Goal: Transaction & Acquisition: Purchase product/service

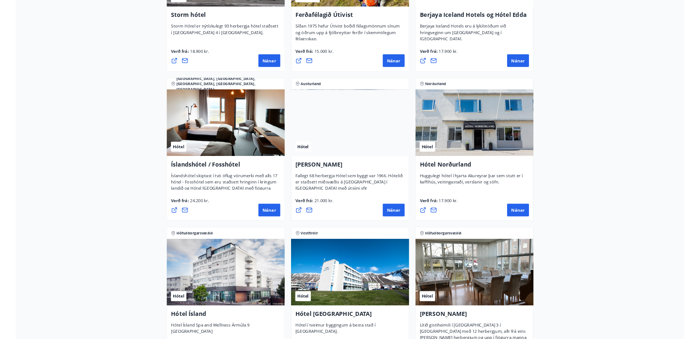
scroll to position [953, 0]
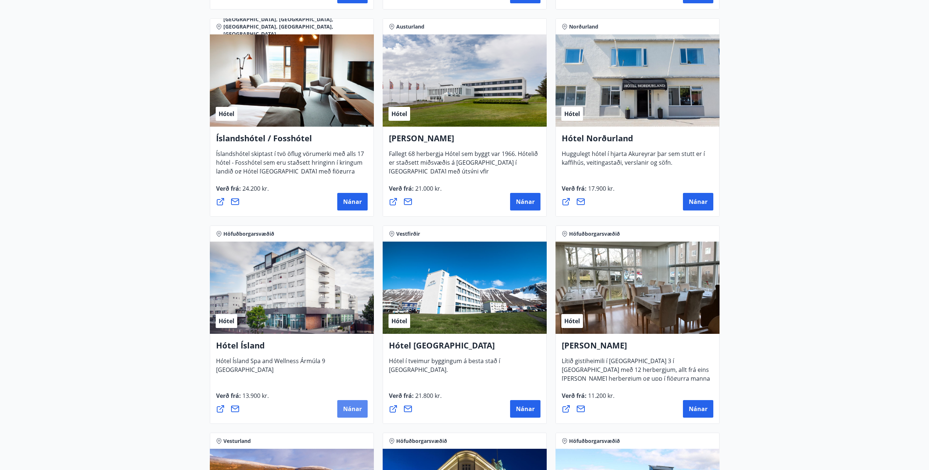
click at [348, 403] on button "Nánar" at bounding box center [352, 409] width 30 height 18
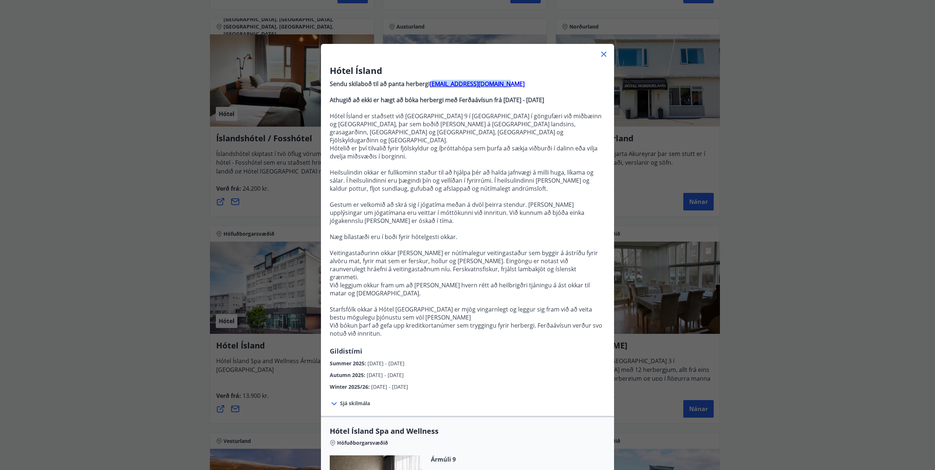
drag, startPoint x: 501, startPoint y: 84, endPoint x: 428, endPoint y: 84, distance: 72.5
click at [428, 84] on p "Sendu skilaboð til að panta herbergi reception@hotelisland.is" at bounding box center [468, 84] width 276 height 8
click at [503, 83] on p "Sendu skilaboð til að panta herbergi reception@hotelisland.is" at bounding box center [468, 84] width 276 height 8
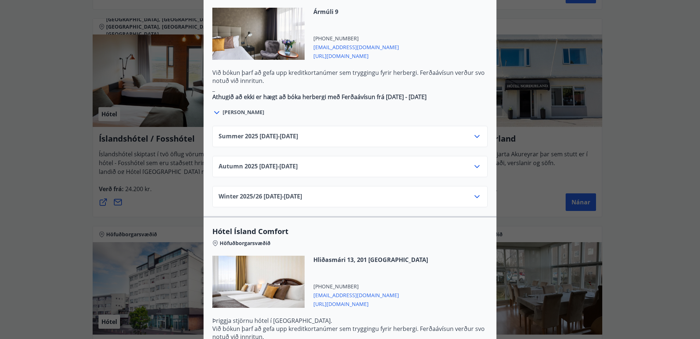
scroll to position [476, 0]
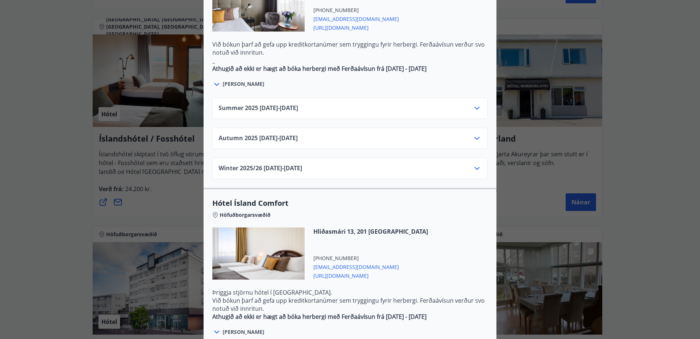
click at [475, 137] on icon at bounding box center [477, 138] width 5 height 3
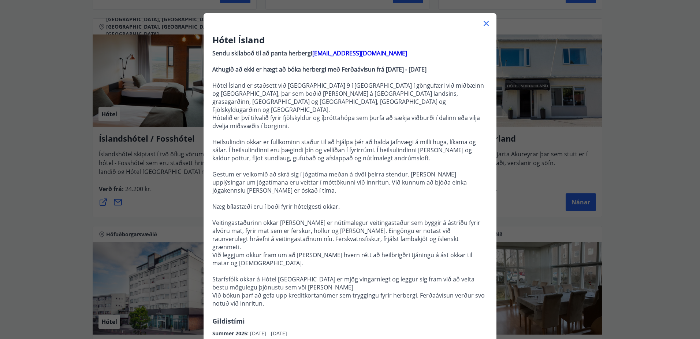
scroll to position [0, 0]
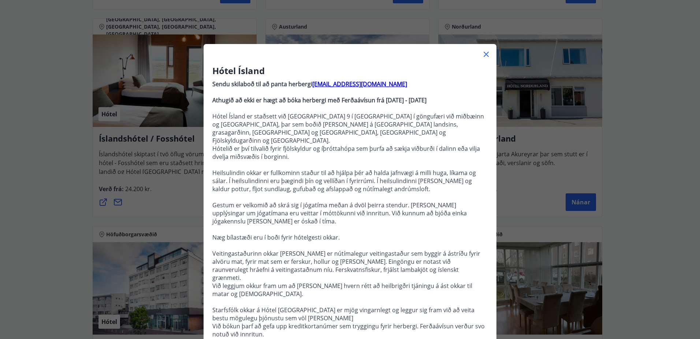
click at [491, 52] on div at bounding box center [350, 51] width 293 height 15
click at [487, 54] on div at bounding box center [350, 51] width 293 height 15
click at [485, 54] on icon at bounding box center [486, 54] width 9 height 9
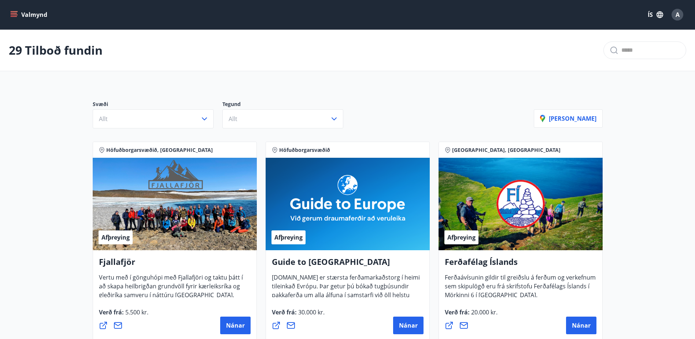
click at [13, 14] on icon "menu" at bounding box center [13, 14] width 7 height 7
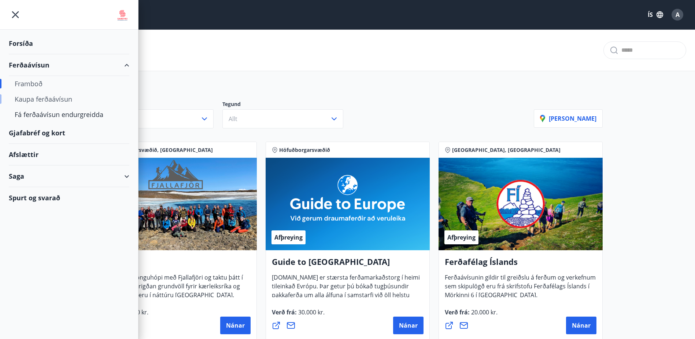
click at [42, 103] on div "Kaupa ferðaávísun" at bounding box center [69, 98] width 109 height 15
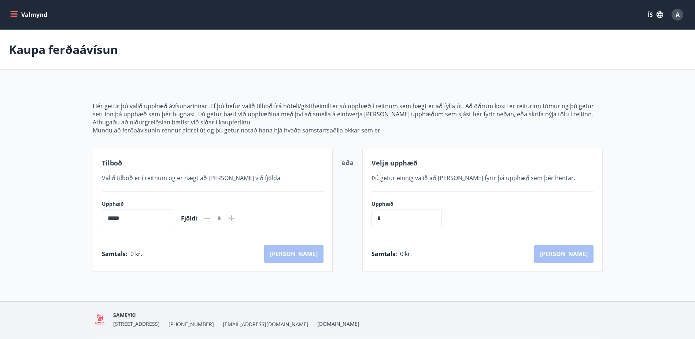
click at [32, 15] on button "Valmynd" at bounding box center [29, 14] width 41 height 13
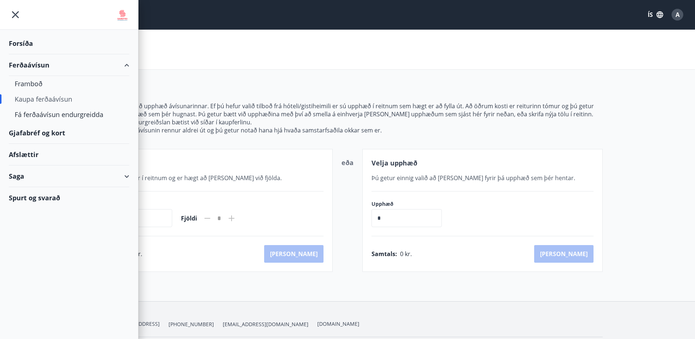
click at [17, 180] on div "Saga" at bounding box center [69, 176] width 121 height 22
click at [38, 197] on div "Ferðaávísun" at bounding box center [69, 194] width 109 height 15
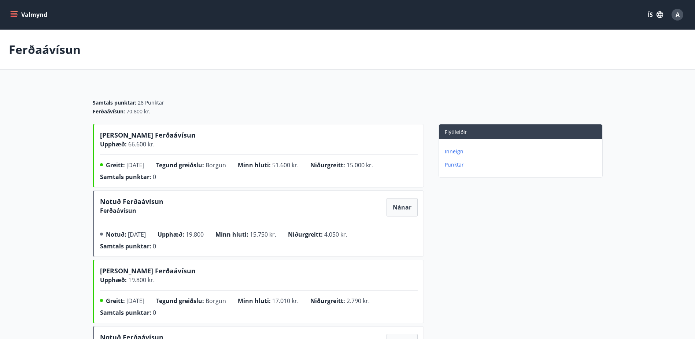
click at [457, 148] on p "Inneign" at bounding box center [522, 151] width 155 height 7
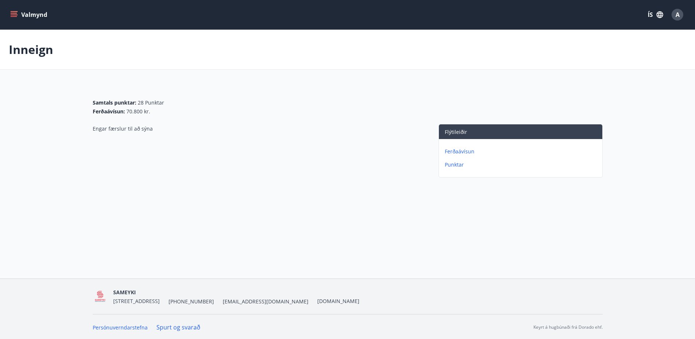
click at [29, 14] on button "Valmynd" at bounding box center [29, 14] width 41 height 13
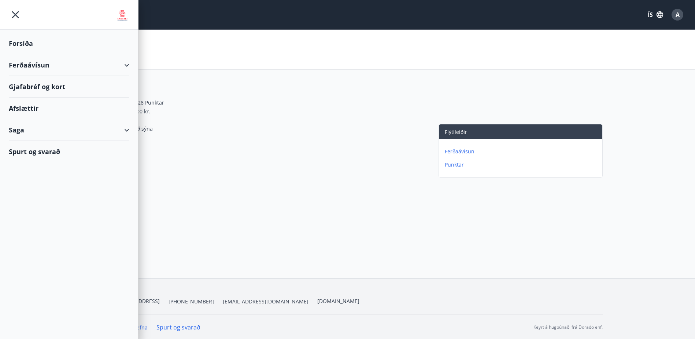
click at [44, 70] on div "Ferðaávísun" at bounding box center [69, 65] width 121 height 22
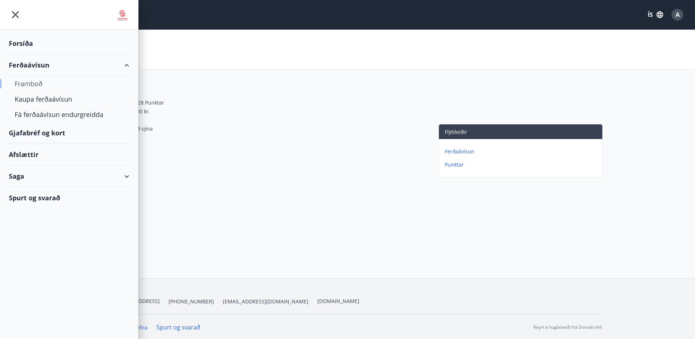
click at [37, 83] on div "Framboð" at bounding box center [69, 83] width 109 height 15
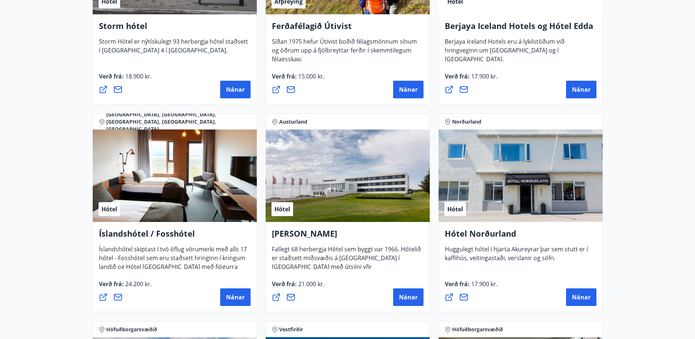
scroll to position [879, 0]
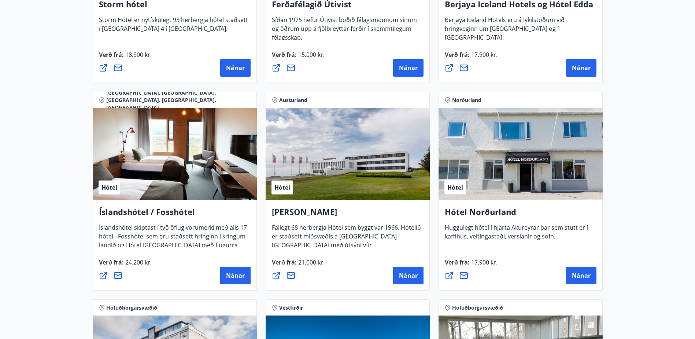
click at [647, 136] on main "29 Tilboð fundin Svæði Allt Tegund Allt Sýna kort Höfuðborgarsvæðið, Suðurland …" at bounding box center [347, 240] width 695 height 2181
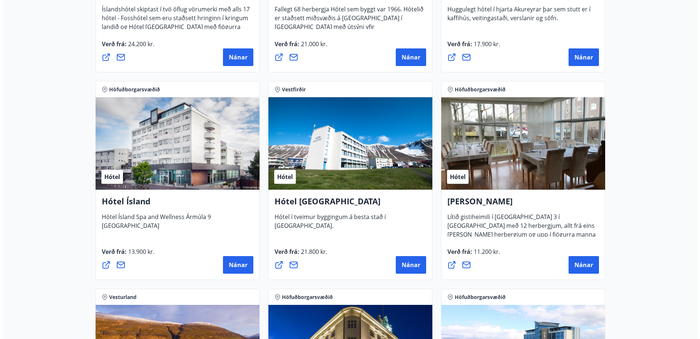
scroll to position [1099, 0]
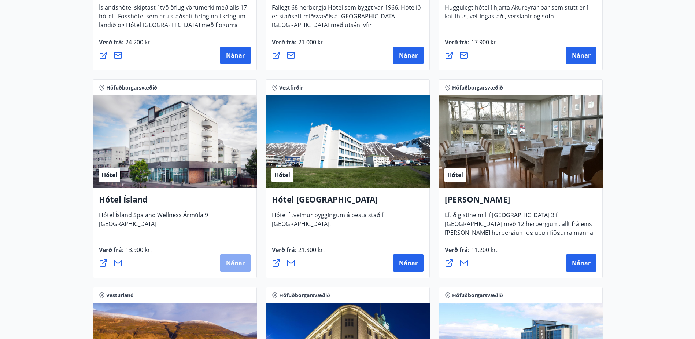
click at [229, 260] on span "Nánar" at bounding box center [235, 263] width 19 height 8
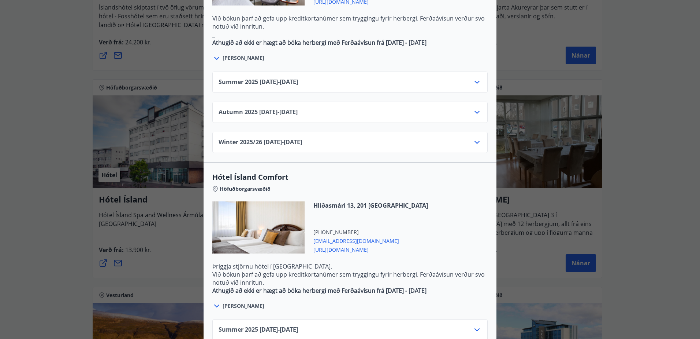
scroll to position [554, 0]
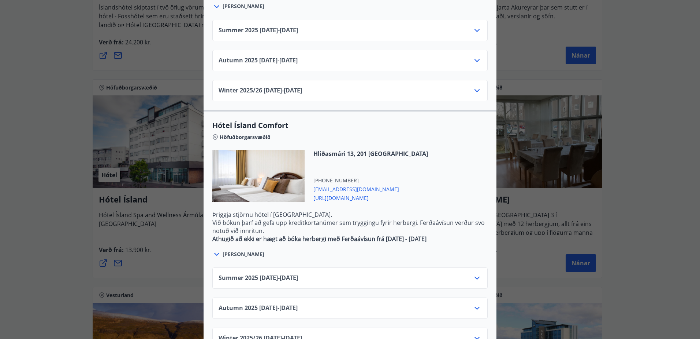
click at [475, 303] on icon at bounding box center [477, 307] width 9 height 9
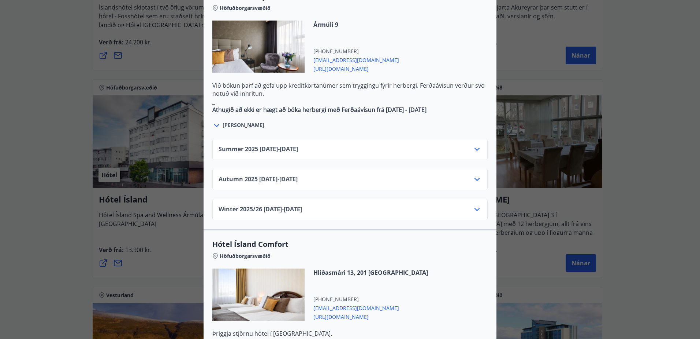
scroll to position [423, 0]
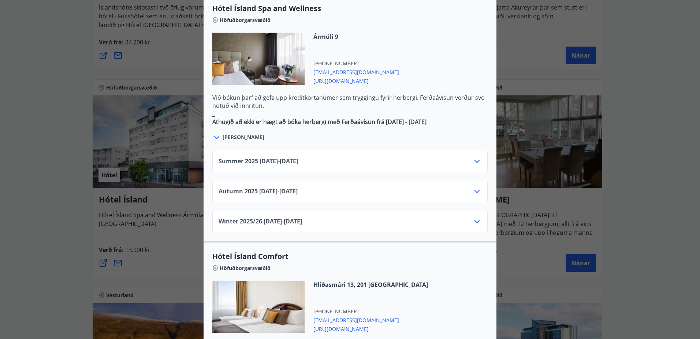
click at [473, 187] on icon at bounding box center [477, 191] width 9 height 9
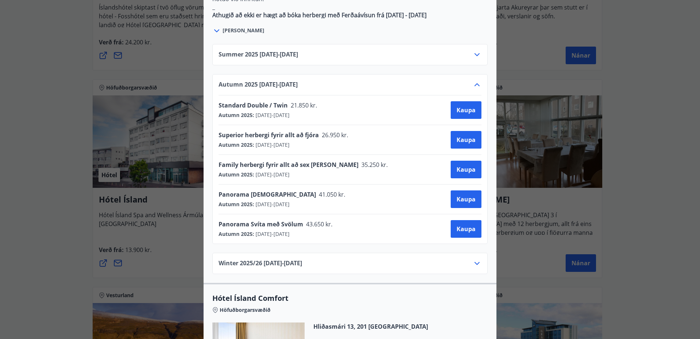
scroll to position [533, 0]
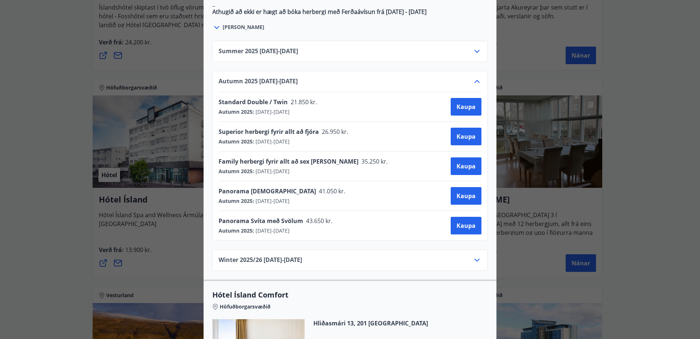
drag, startPoint x: 41, startPoint y: 158, endPoint x: 40, endPoint y: 145, distance: 13.0
click at [39, 158] on div "Hótel Ísland Sendu skilaboð til að panta herbergi reception@hotelisland.is Athu…" at bounding box center [350, 169] width 700 height 339
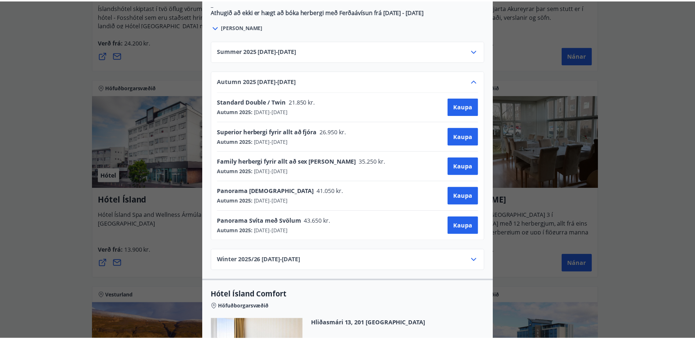
scroll to position [0, 0]
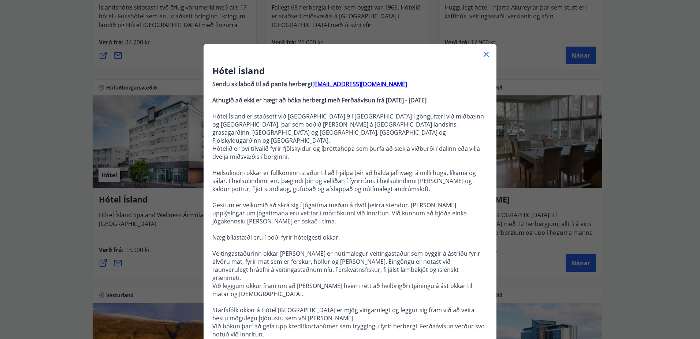
click at [482, 53] on icon at bounding box center [486, 54] width 9 height 9
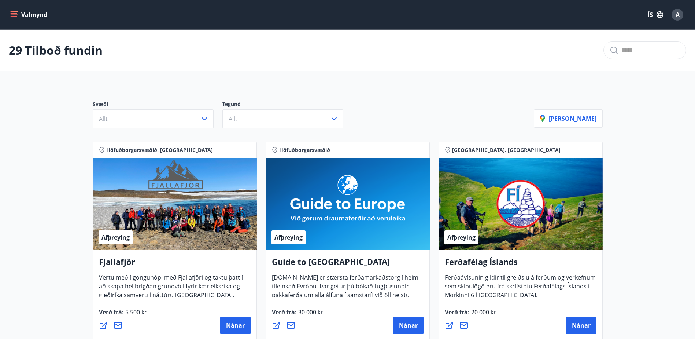
drag, startPoint x: 16, startPoint y: 15, endPoint x: 14, endPoint y: 18, distance: 4.0
click at [15, 15] on icon "menu" at bounding box center [15, 14] width 8 height 1
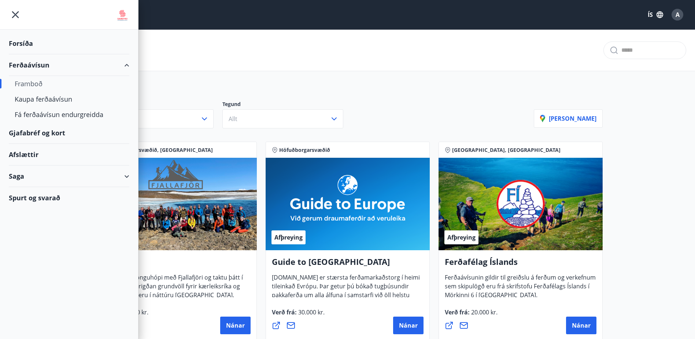
click at [15, 178] on div "Saga" at bounding box center [69, 176] width 121 height 22
click at [28, 227] on div "Inneign" at bounding box center [69, 225] width 109 height 15
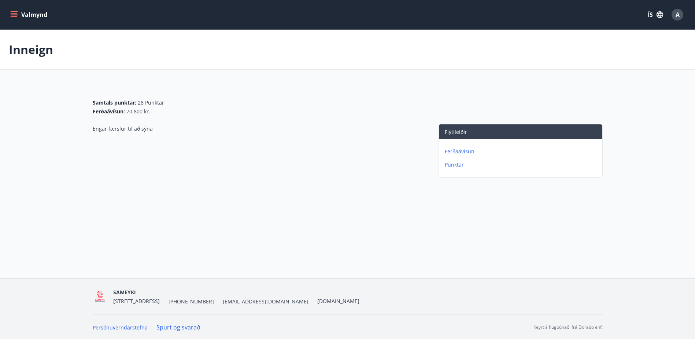
click at [22, 21] on button "Valmynd" at bounding box center [29, 14] width 41 height 13
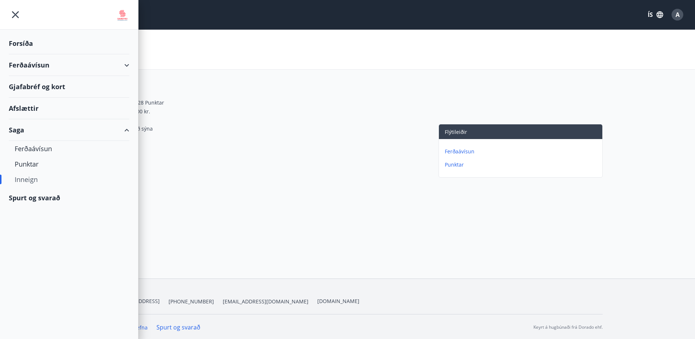
click at [53, 64] on div "Ferðaávísun" at bounding box center [69, 65] width 121 height 22
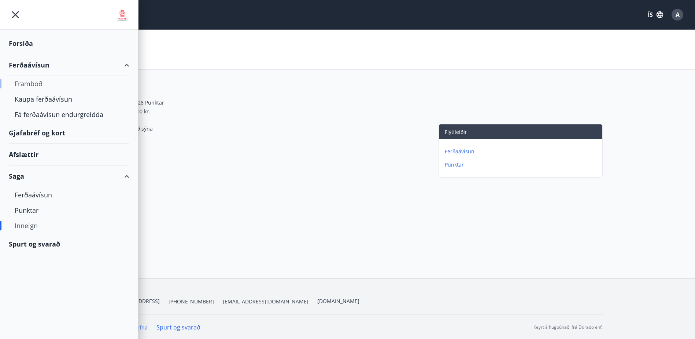
click at [40, 82] on div "Framboð" at bounding box center [69, 83] width 109 height 15
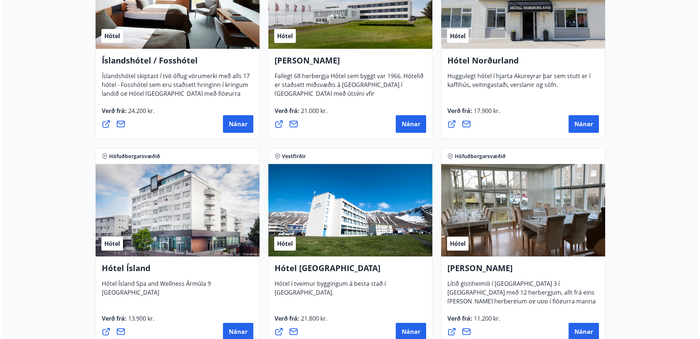
scroll to position [1247, 0]
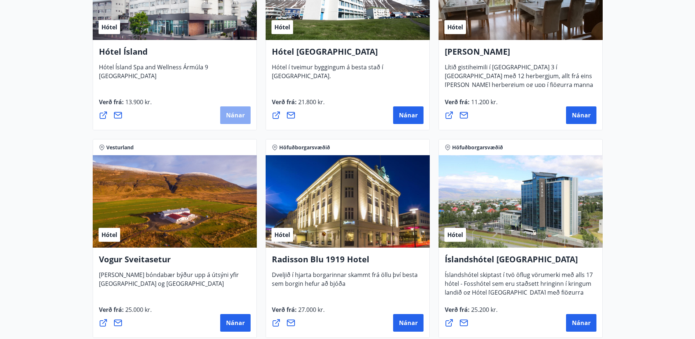
click at [229, 118] on span "Nánar" at bounding box center [235, 115] width 19 height 8
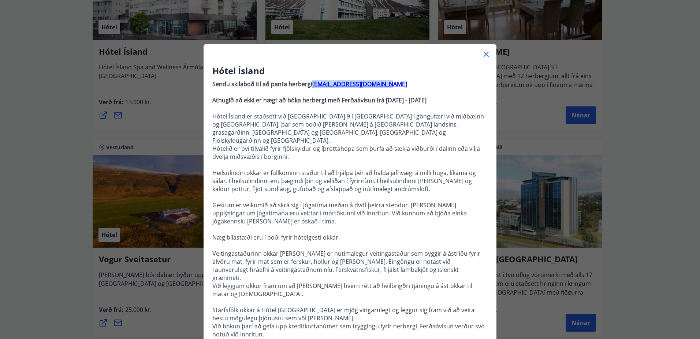
drag, startPoint x: 384, startPoint y: 85, endPoint x: 309, endPoint y: 86, distance: 75.5
click at [309, 86] on p "Sendu skilaboð til að panta herbergi reception@hotelisland.is" at bounding box center [350, 84] width 276 height 8
copy p "reception@hotelisland.is"
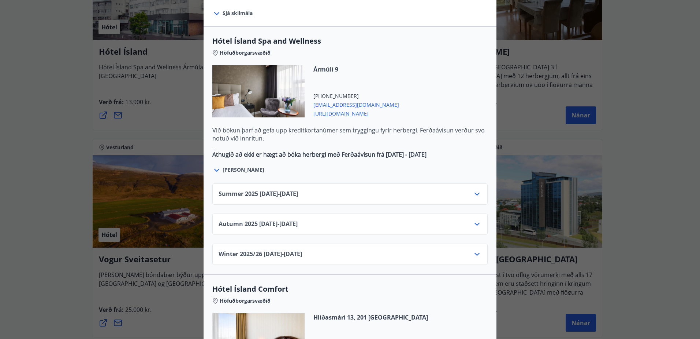
scroll to position [440, 0]
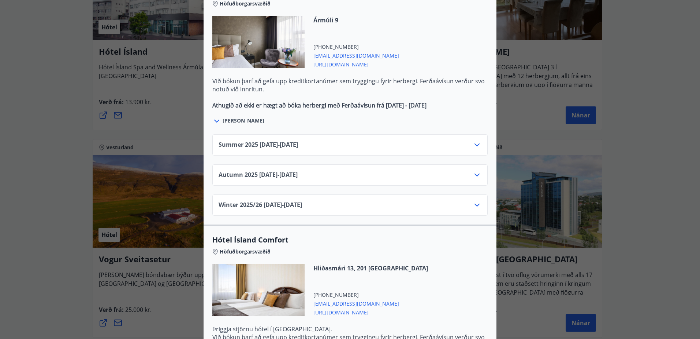
click at [473, 170] on icon at bounding box center [477, 174] width 9 height 9
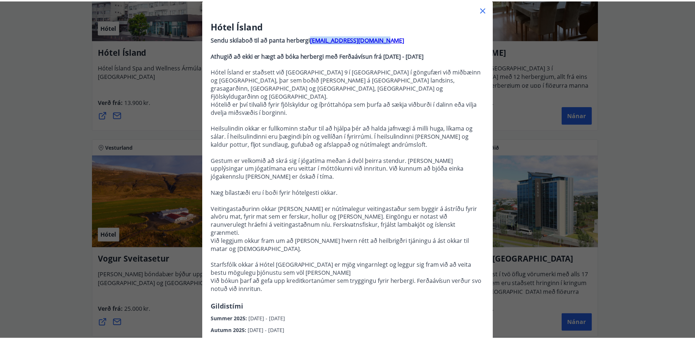
scroll to position [0, 0]
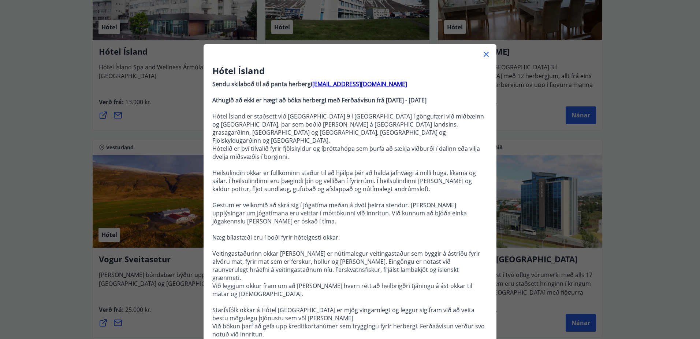
click at [640, 119] on div "Hótel Ísland Sendu skilaboð til að panta herbergi reception@hotelisland.is Athu…" at bounding box center [350, 169] width 700 height 339
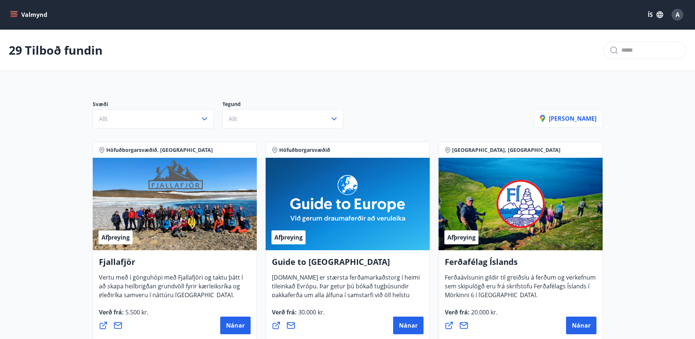
click at [18, 16] on button "Valmynd" at bounding box center [29, 14] width 41 height 13
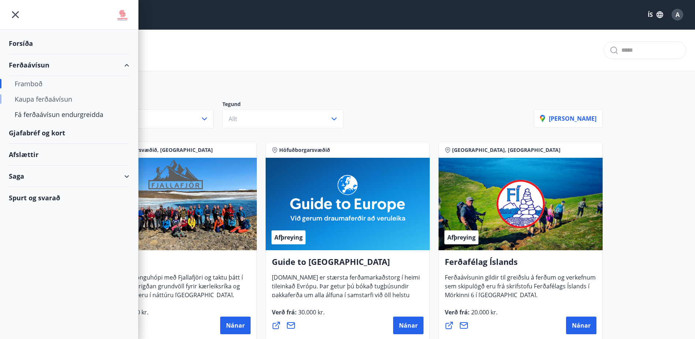
click at [38, 98] on div "Kaupa ferðaávísun" at bounding box center [69, 98] width 109 height 15
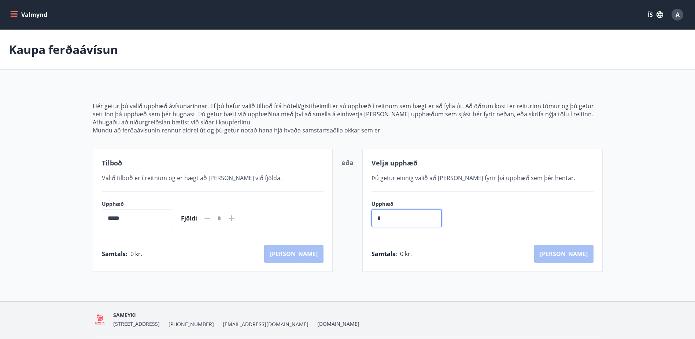
click at [421, 219] on input "*" at bounding box center [406, 218] width 70 height 18
click at [296, 212] on div "Tilboð Valið tilboð er í reitnum og er hægt að bæta við fjölda. Upphæð ***** ​ …" at bounding box center [348, 210] width 510 height 123
type input "******"
click at [588, 252] on button "Kaup" at bounding box center [563, 254] width 59 height 18
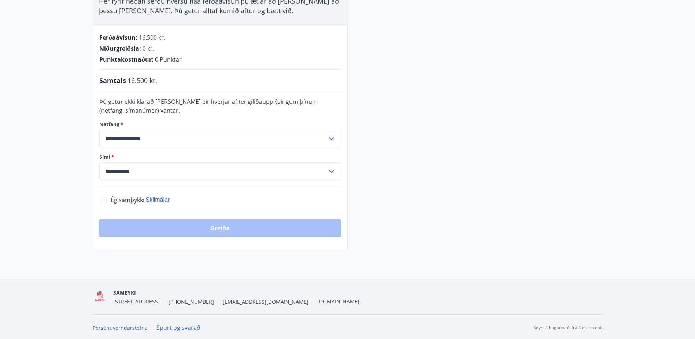
scroll to position [147, 0]
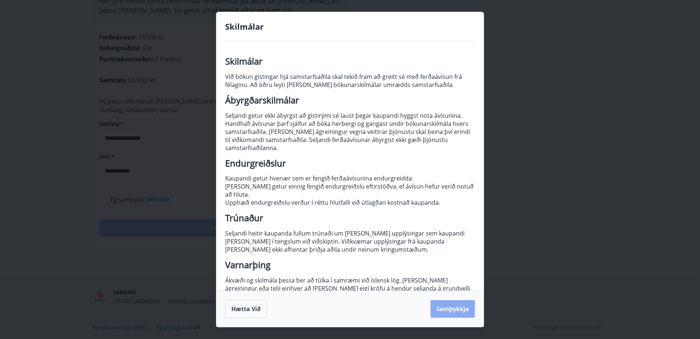
click at [453, 315] on button "Samþykkja" at bounding box center [453, 309] width 44 height 18
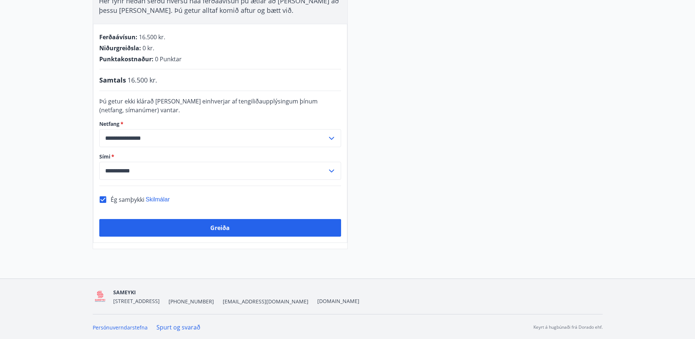
click at [237, 237] on div "**********" at bounding box center [220, 133] width 254 height 219
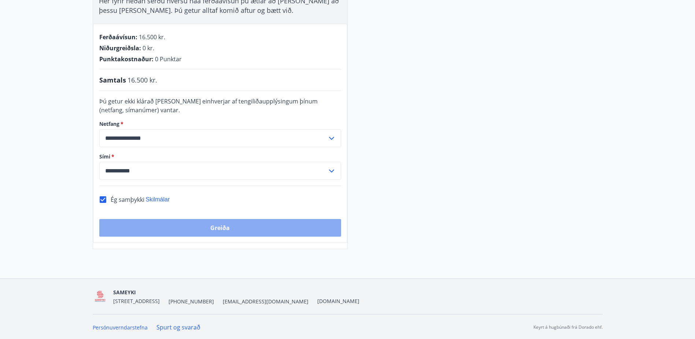
click at [232, 224] on button "Greiða" at bounding box center [220, 228] width 242 height 18
